Goal: Browse casually: Explore the website without a specific task or goal

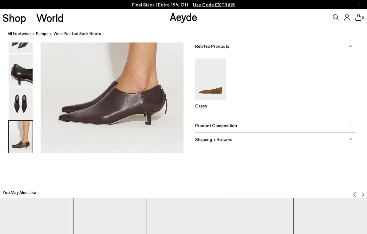
scroll to position [950, 0]
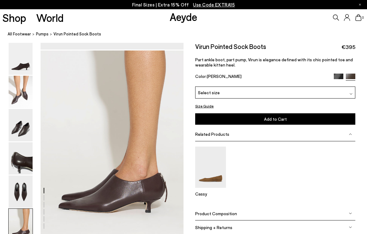
click at [20, 33] on link "All Footwear" at bounding box center [19, 34] width 23 height 6
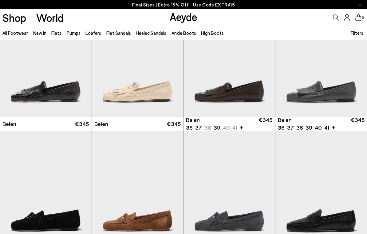
scroll to position [1, 0]
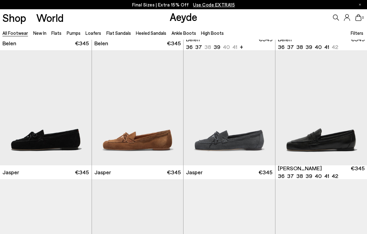
scroll to position [143, 0]
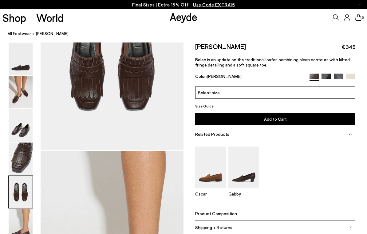
scroll to position [838, 0]
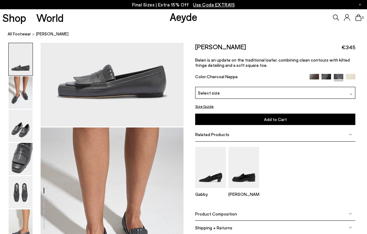
scroll to position [101, 0]
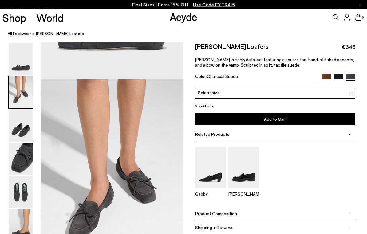
scroll to position [192, 0]
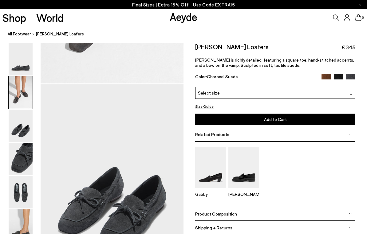
click at [24, 12] on link "Shop" at bounding box center [14, 17] width 24 height 11
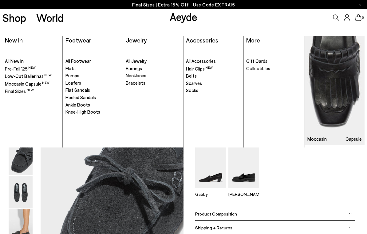
scroll to position [495, 0]
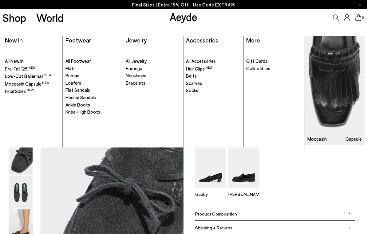
click at [18, 19] on link "Shop" at bounding box center [14, 17] width 24 height 11
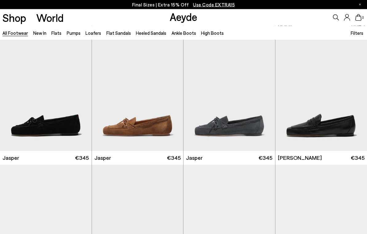
scroll to position [145, 0]
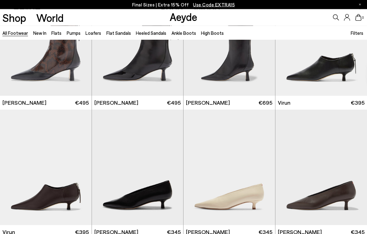
scroll to position [832, 0]
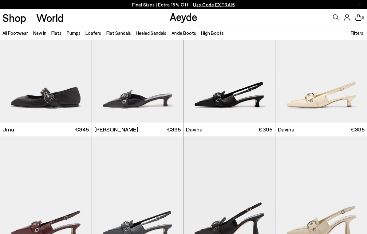
scroll to position [2107, 0]
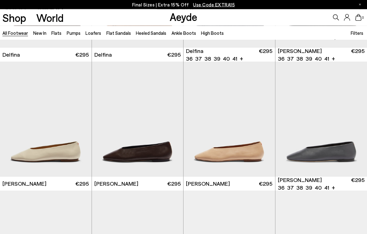
scroll to position [3983, 0]
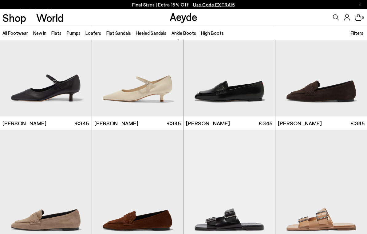
scroll to position [4402, 0]
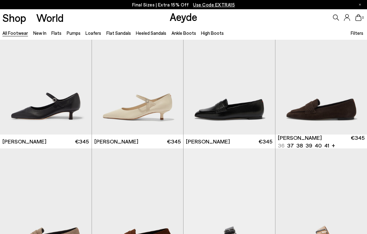
click at [339, 97] on img "1 / 6" at bounding box center [321, 76] width 92 height 115
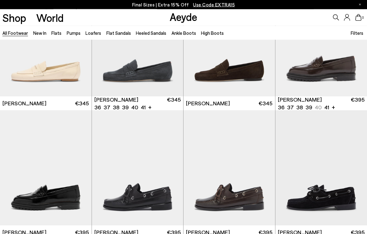
scroll to position [316, 0]
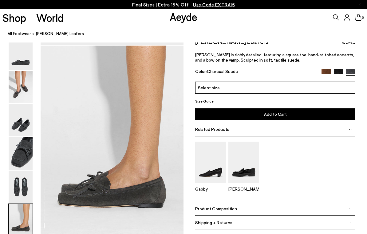
scroll to position [937, 0]
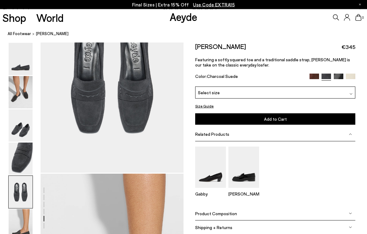
scroll to position [818, 0]
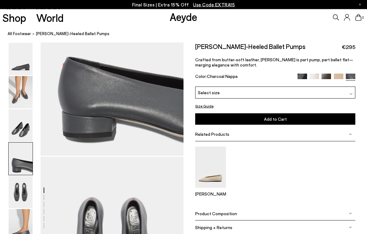
scroll to position [629, 0]
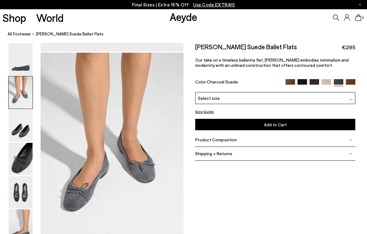
scroll to position [192, 0]
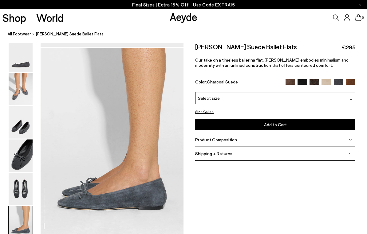
scroll to position [960, 0]
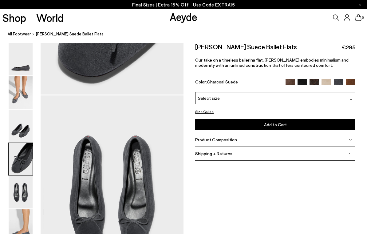
scroll to position [703, 0]
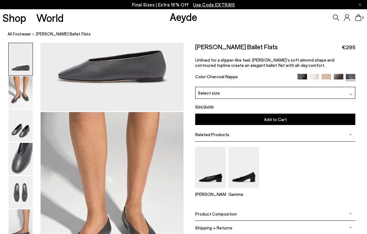
scroll to position [192, 0]
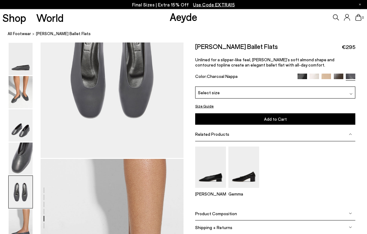
scroll to position [823, 0]
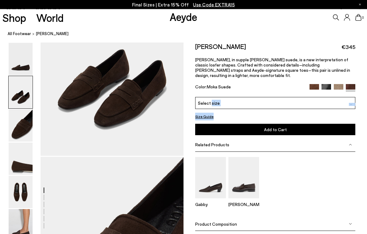
scroll to position [252, 0]
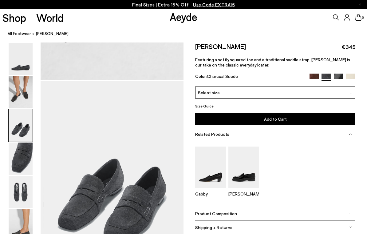
scroll to position [363, 0]
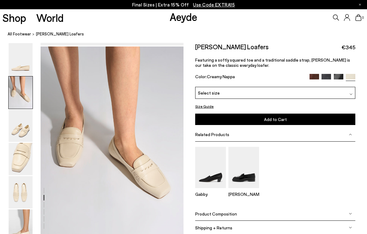
scroll to position [192, 0]
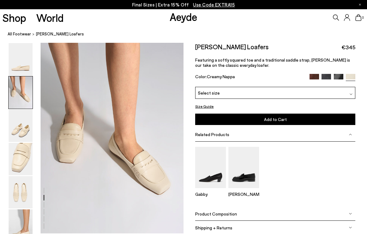
click at [246, 165] on img at bounding box center [243, 167] width 31 height 41
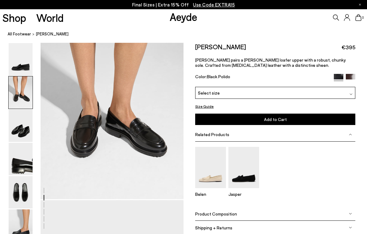
scroll to position [226, 0]
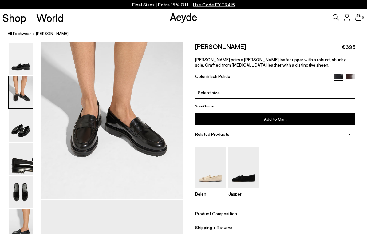
click at [243, 151] on img at bounding box center [243, 167] width 31 height 41
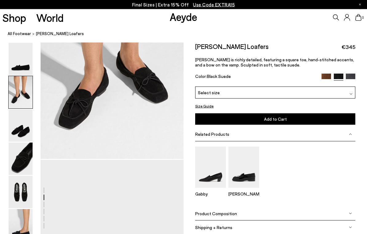
scroll to position [222, 0]
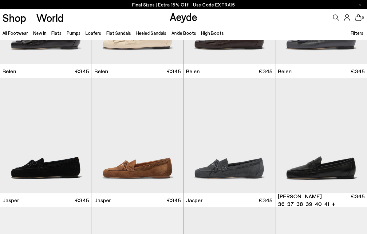
scroll to position [116, 0]
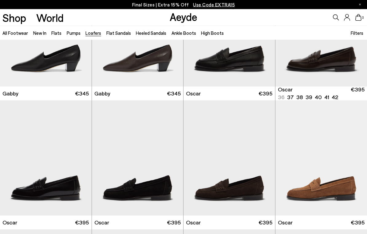
scroll to position [730, 0]
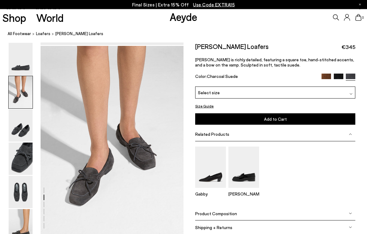
scroll to position [192, 0]
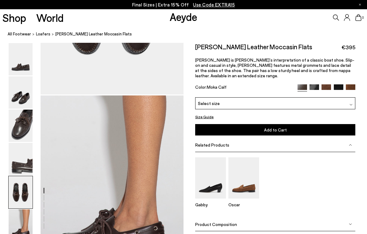
scroll to position [897, 0]
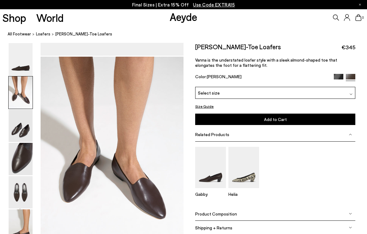
scroll to position [192, 0]
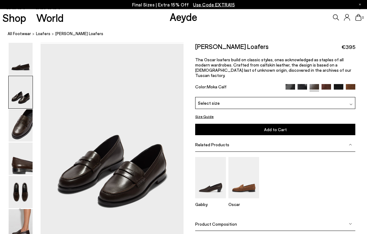
scroll to position [192, 0]
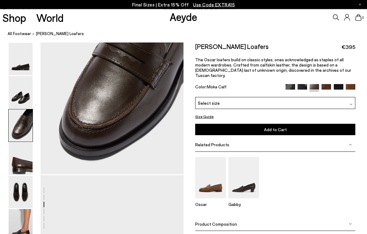
scroll to position [422, 0]
